Goal: Transaction & Acquisition: Book appointment/travel/reservation

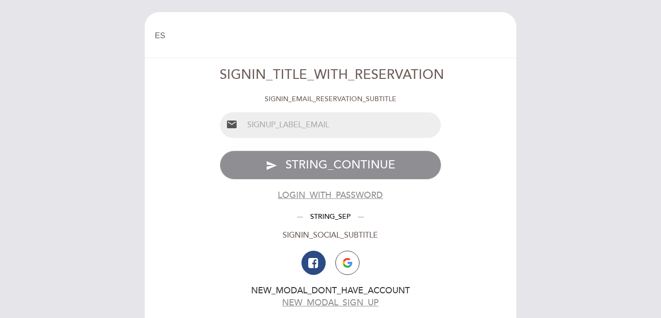
select select "es"
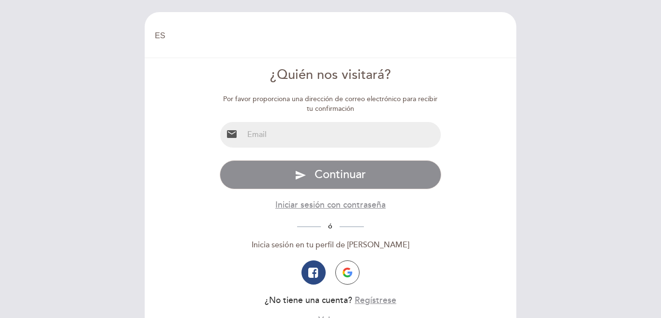
click at [351, 142] on input "email" at bounding box center [342, 135] width 198 height 26
type input "marianamagoia@hotmail.com"
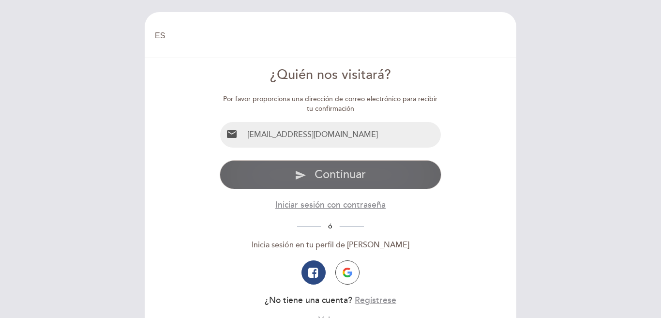
click at [361, 174] on span "Continuar" at bounding box center [340, 174] width 51 height 14
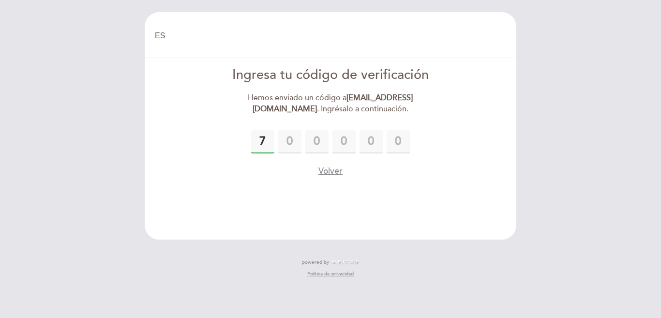
type input "7"
type input "0"
type input "1"
type input "0"
type input "7"
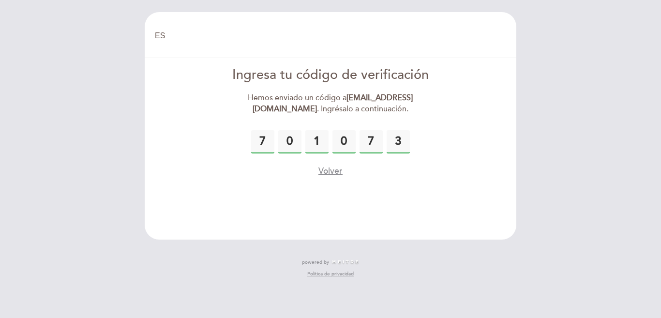
type input "3"
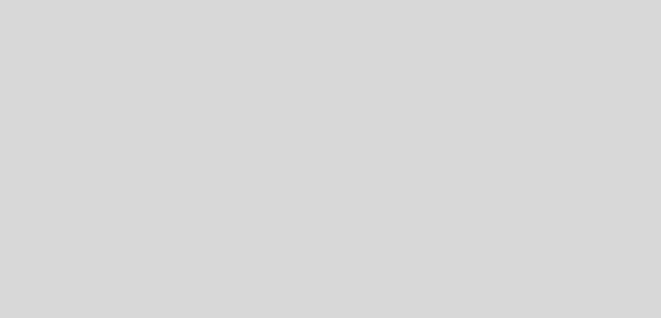
select select "es"
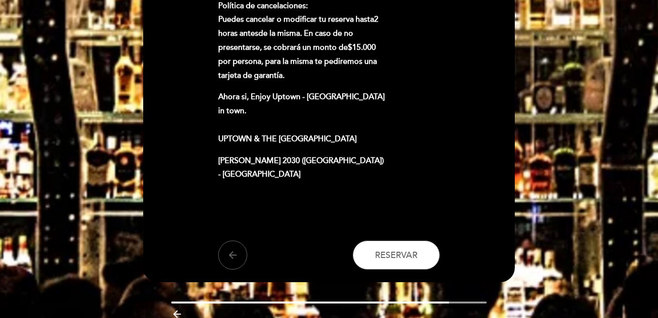
scroll to position [713, 0]
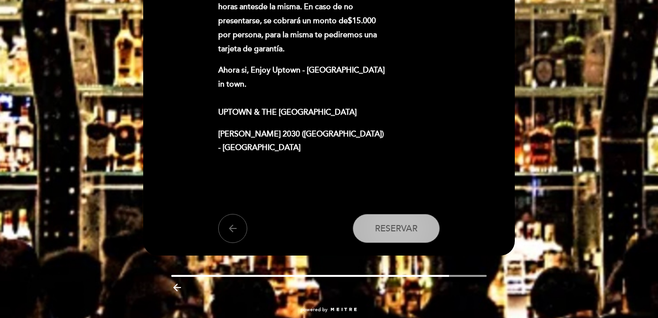
click at [397, 214] on button "Reservar" at bounding box center [396, 228] width 87 height 29
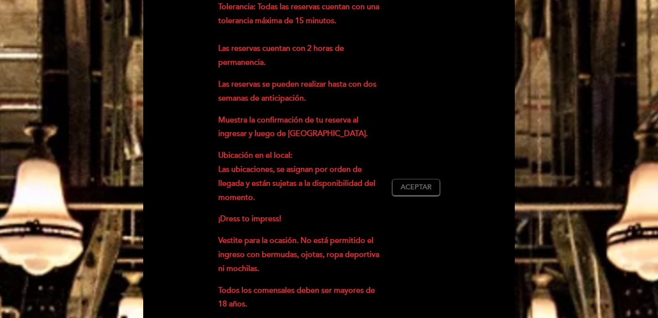
scroll to position [375, 0]
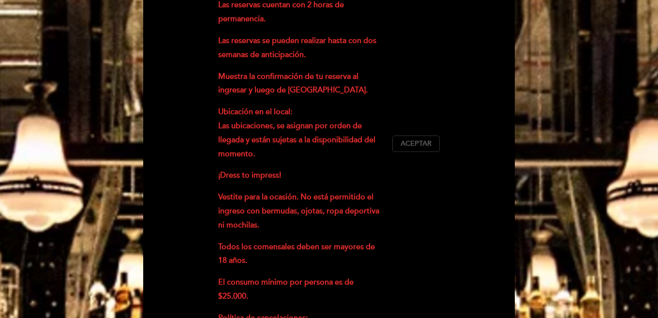
click at [399, 136] on button "Aceptar Aceptado" at bounding box center [416, 144] width 47 height 16
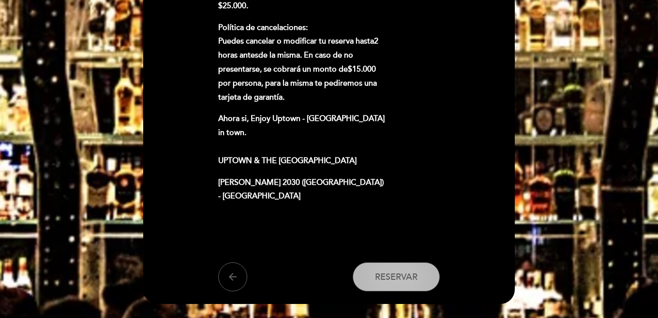
click at [392, 262] on button "Reservar" at bounding box center [396, 276] width 87 height 29
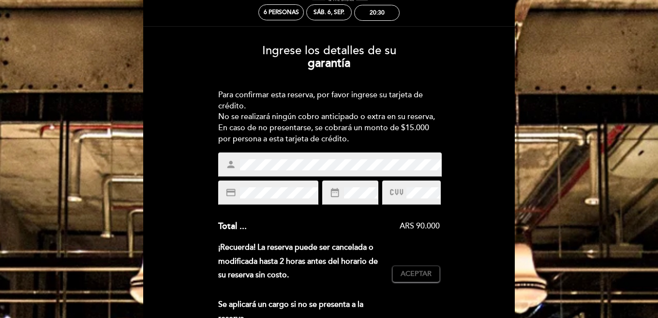
scroll to position [97, 0]
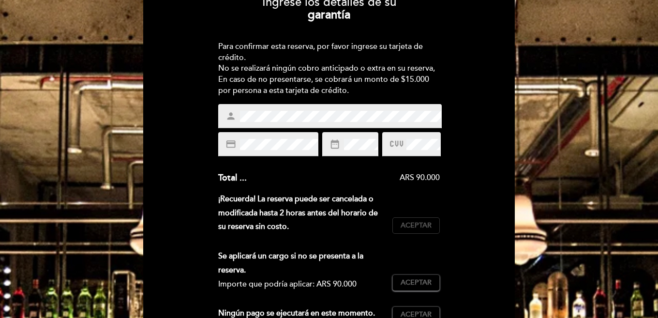
click at [409, 224] on span "Aceptar" at bounding box center [416, 226] width 31 height 10
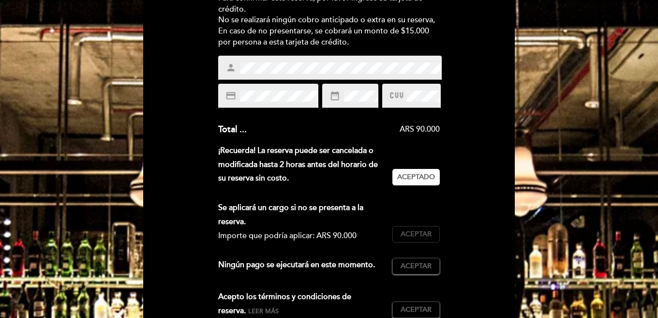
click at [417, 238] on span "Aceptar" at bounding box center [416, 234] width 31 height 10
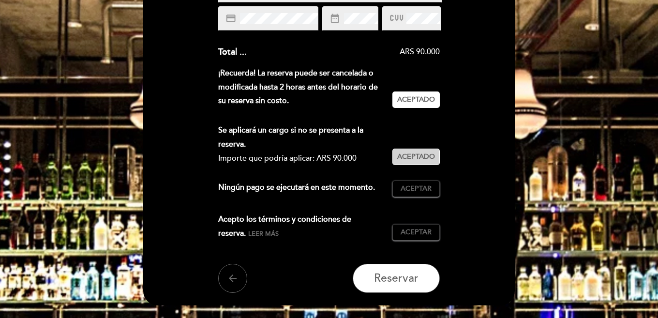
scroll to position [242, 0]
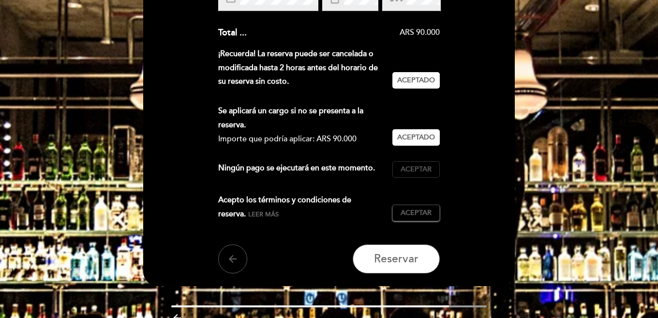
click at [422, 170] on span "Aceptar" at bounding box center [416, 170] width 31 height 10
click at [419, 214] on span "Aceptar" at bounding box center [416, 213] width 31 height 10
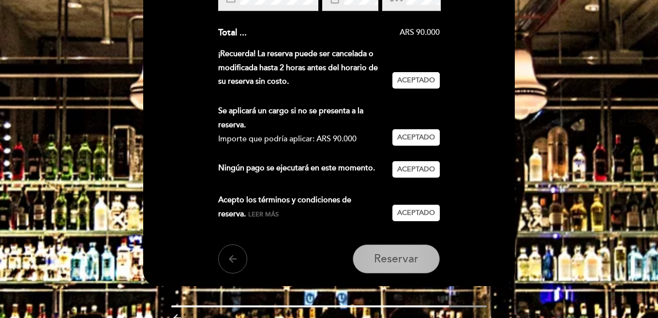
click at [413, 258] on span "Reservar" at bounding box center [396, 259] width 45 height 14
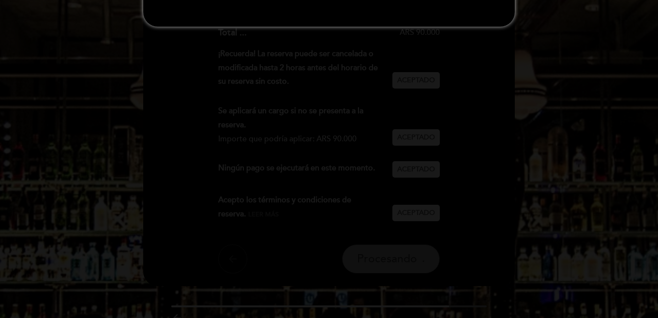
scroll to position [0, 0]
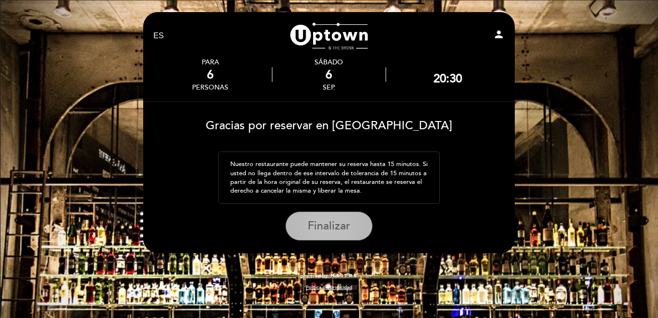
click at [345, 224] on span "Finalizar" at bounding box center [329, 226] width 43 height 14
